Goal: Task Accomplishment & Management: Use online tool/utility

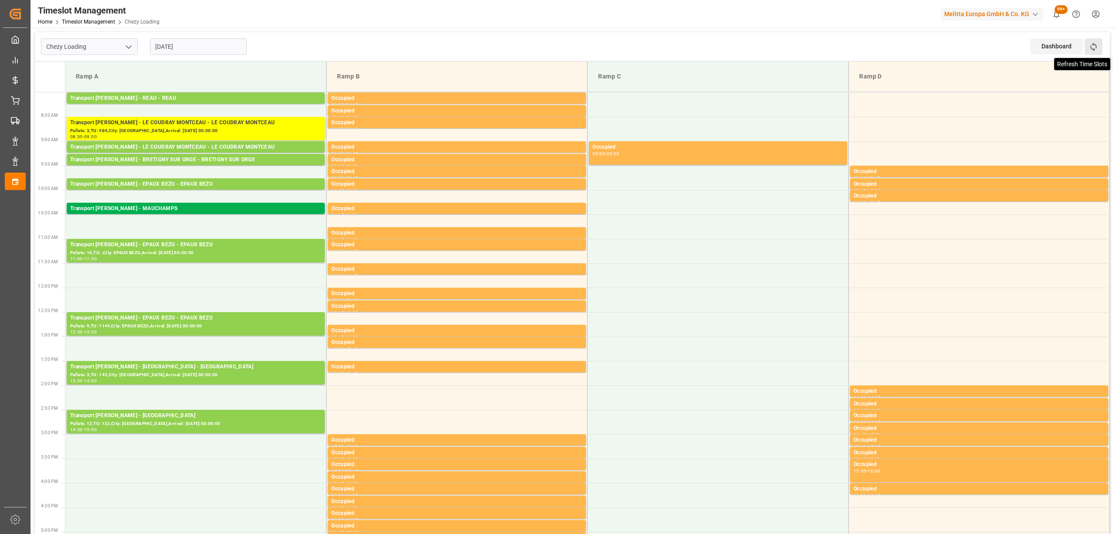
click at [1095, 49] on icon at bounding box center [1093, 46] width 9 height 9
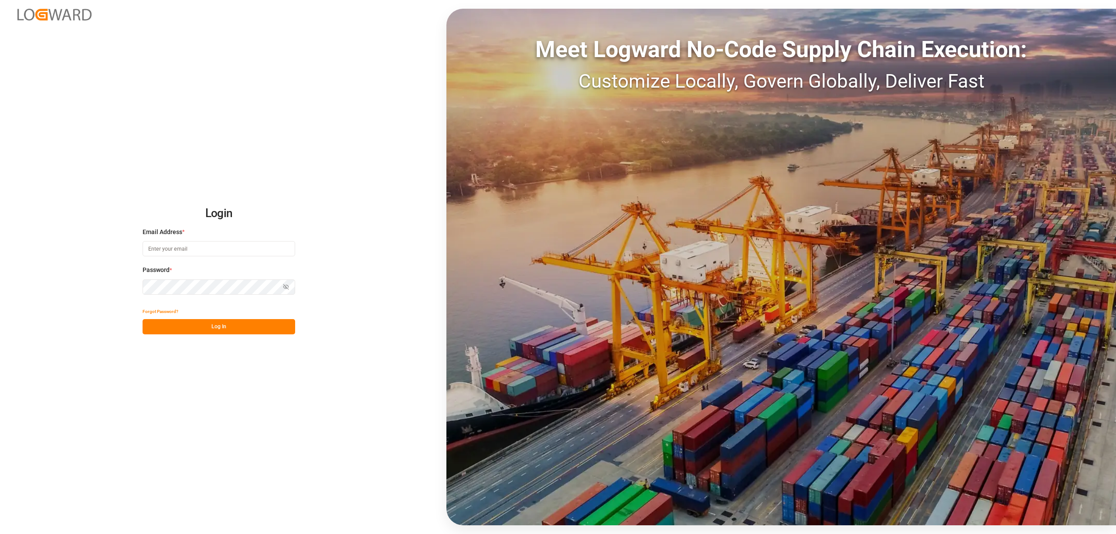
type input "[EMAIL_ADDRESS][PERSON_NAME][DOMAIN_NAME]"
click at [264, 329] on button "Log In" at bounding box center [218, 326] width 153 height 15
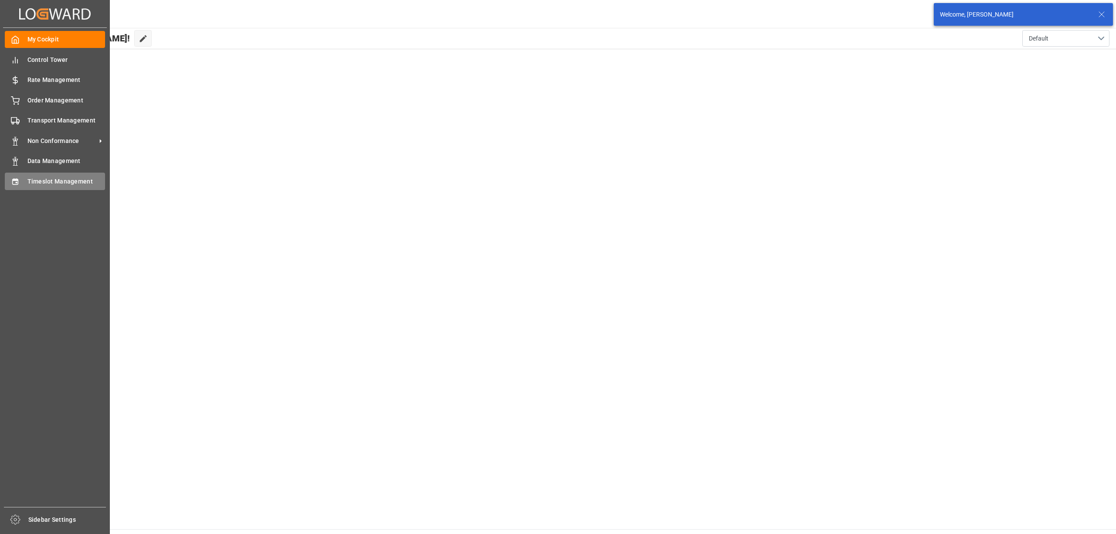
click at [16, 182] on icon at bounding box center [15, 181] width 6 height 6
